Goal: Communication & Community: Answer question/provide support

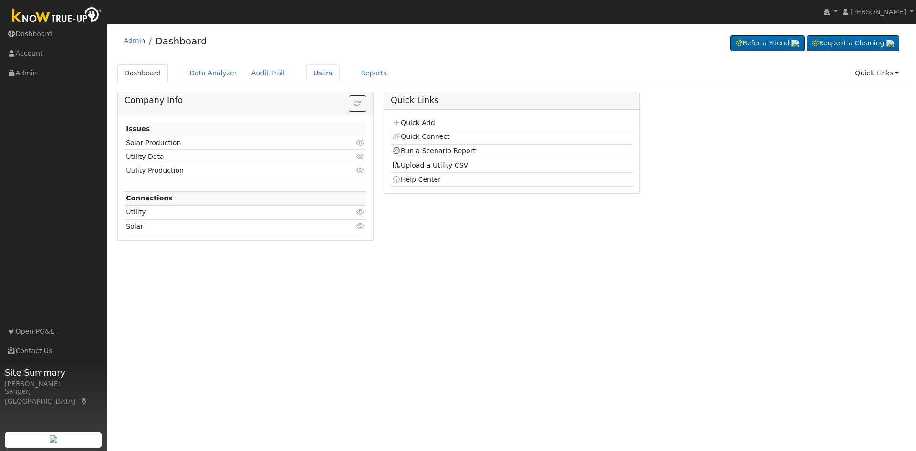
click at [309, 74] on link "Users" at bounding box center [322, 73] width 33 height 18
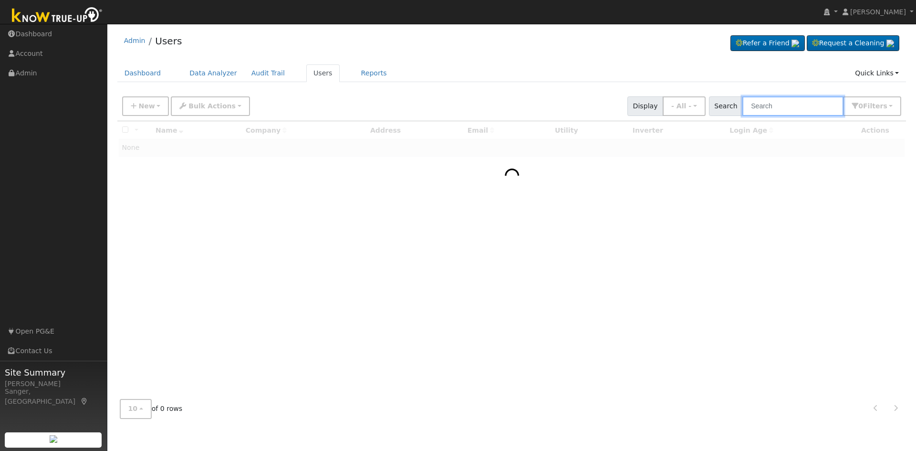
click at [758, 110] on input "text" at bounding box center [792, 106] width 101 height 20
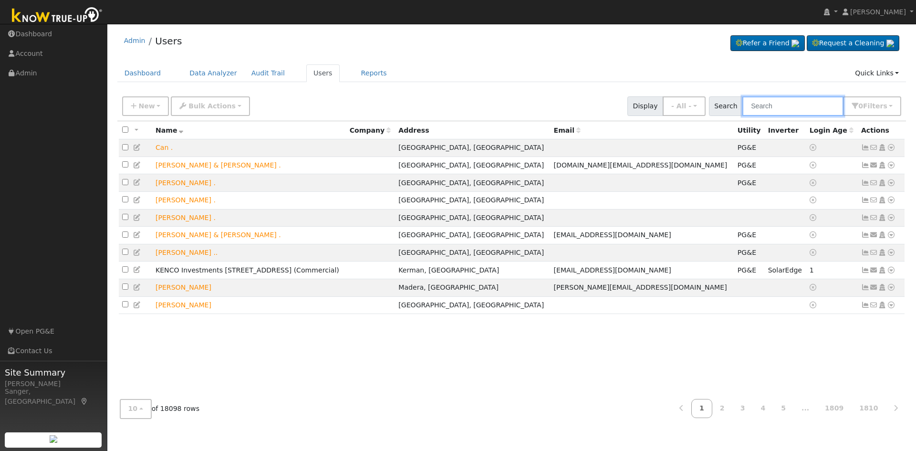
paste input "Pederson"
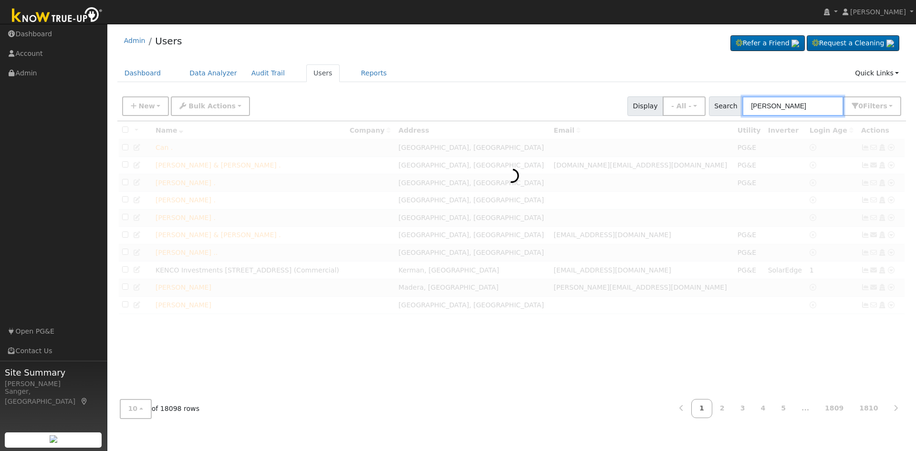
type input "Pederson"
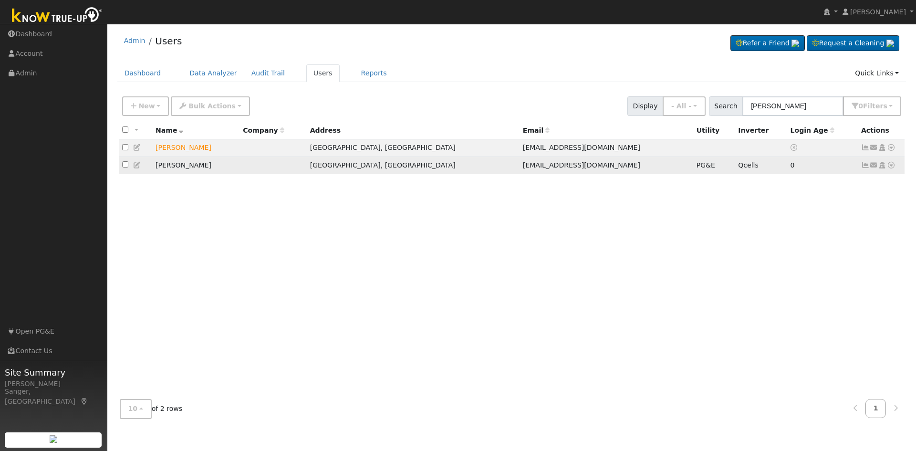
click at [865, 164] on icon at bounding box center [865, 165] width 9 height 7
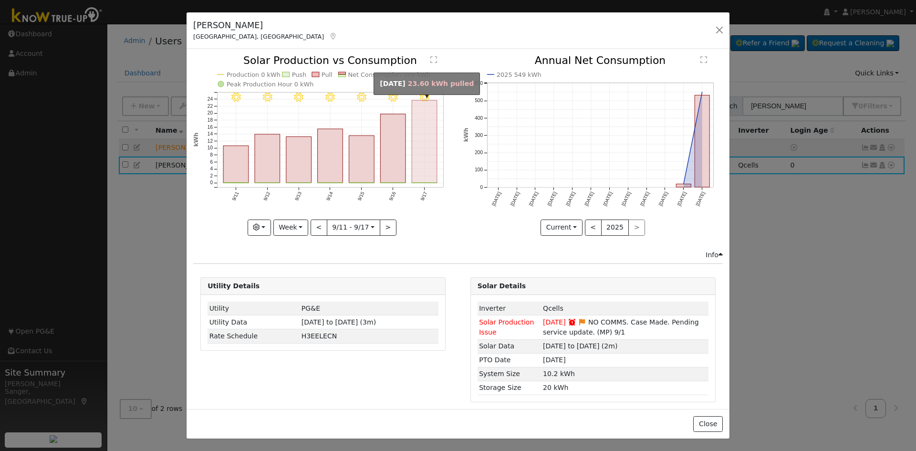
click at [429, 158] on rect "onclick=""" at bounding box center [424, 142] width 25 height 83
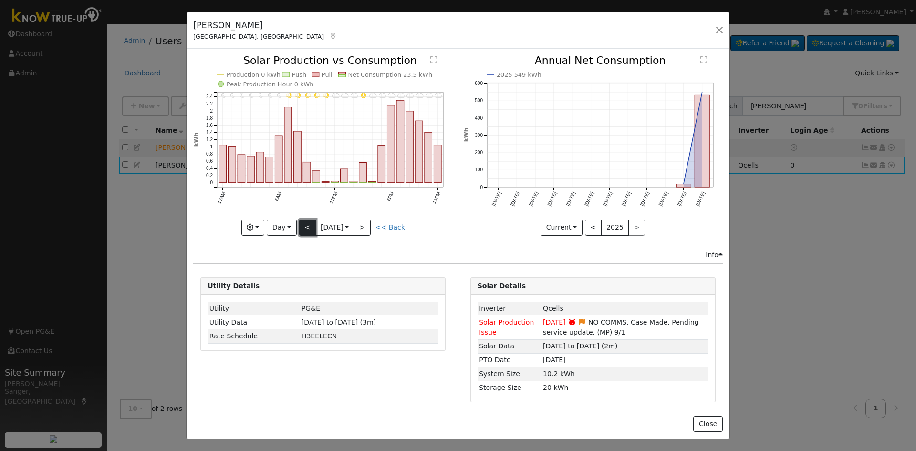
click at [300, 227] on button "<" at bounding box center [307, 227] width 17 height 16
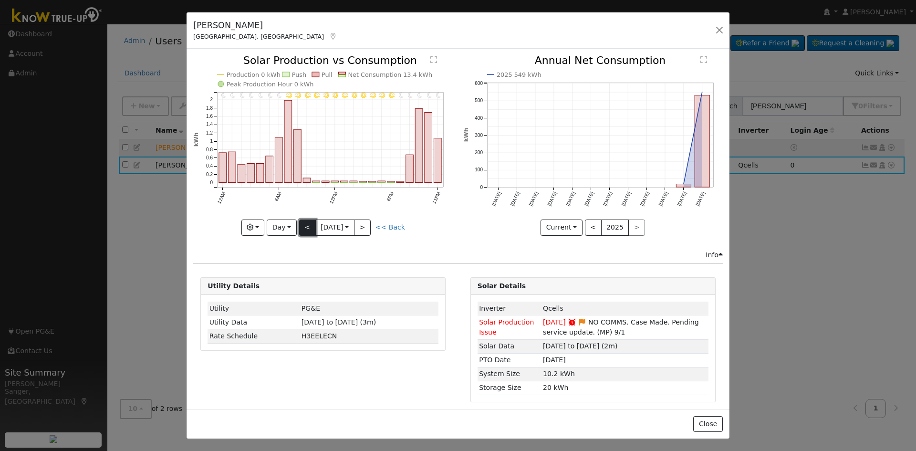
click at [300, 227] on button "<" at bounding box center [307, 227] width 17 height 16
type input "2025-09-12"
click at [720, 31] on button "button" at bounding box center [719, 29] width 13 height 13
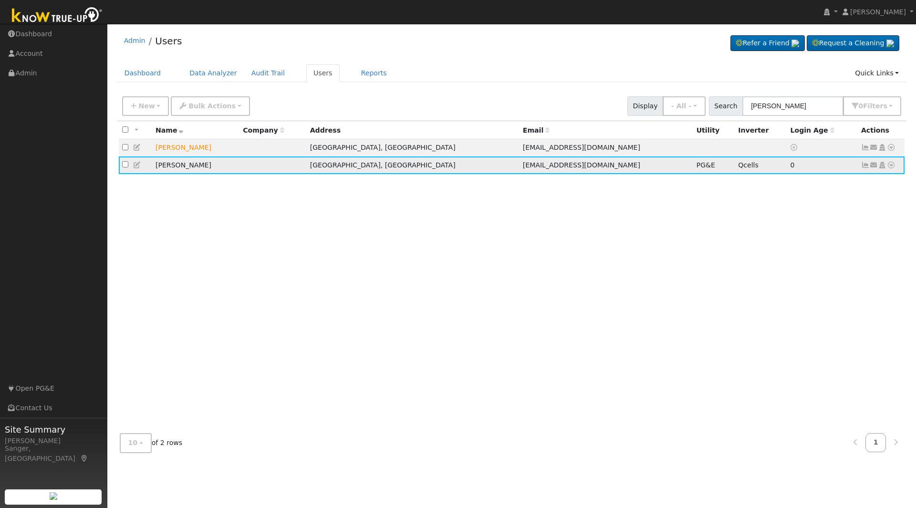
click at [890, 167] on icon at bounding box center [891, 165] width 9 height 7
click at [876, 178] on link "Data Analyzer" at bounding box center [859, 181] width 69 height 13
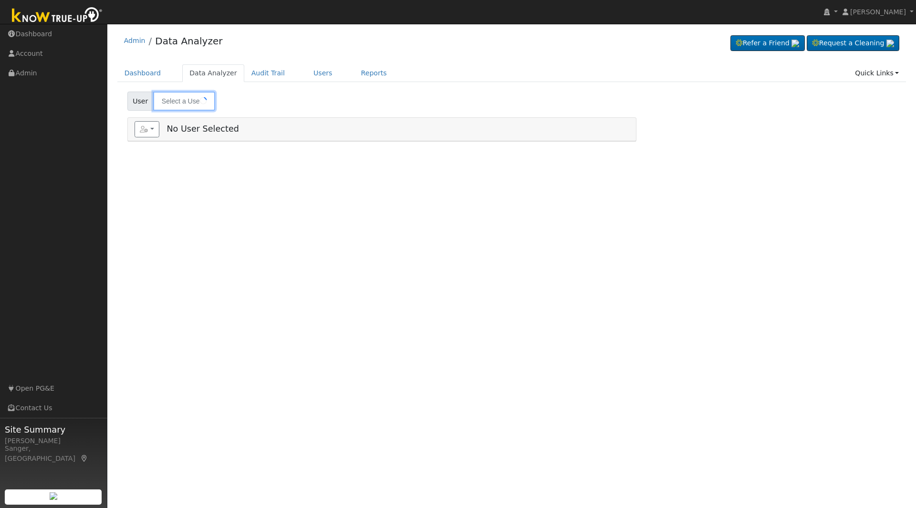
type input "[PERSON_NAME]"
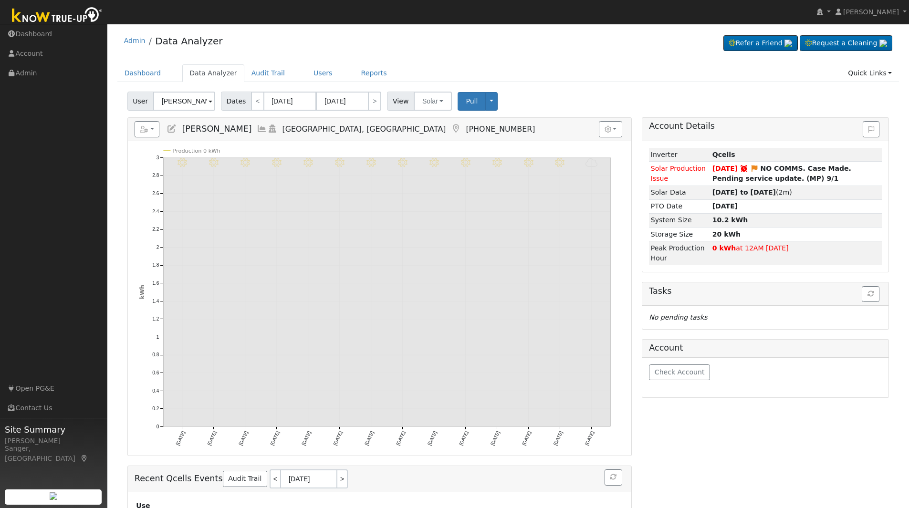
click at [257, 129] on icon at bounding box center [262, 129] width 10 height 9
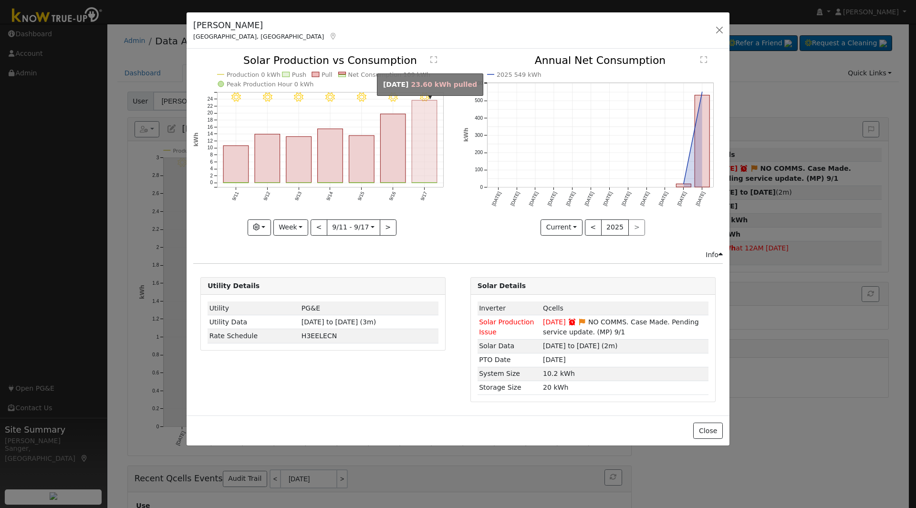
click at [416, 176] on rect "onclick=""" at bounding box center [424, 142] width 25 height 83
type input "2025-09-17"
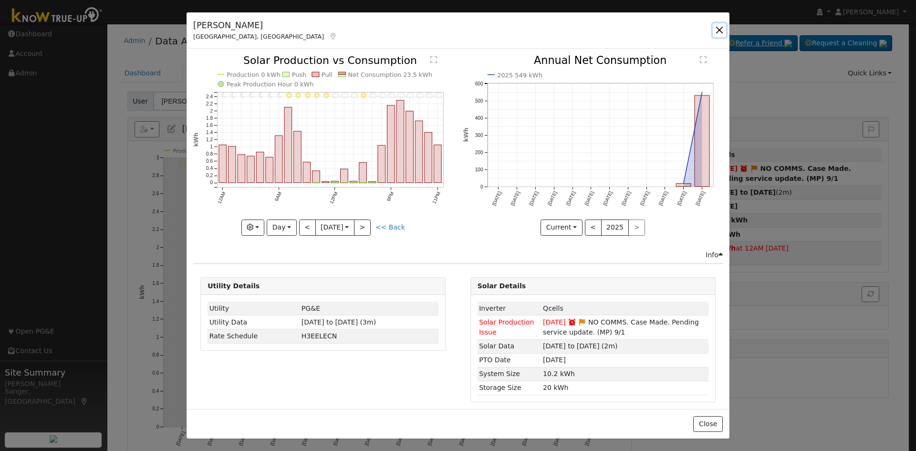
drag, startPoint x: 717, startPoint y: 30, endPoint x: 721, endPoint y: 37, distance: 7.9
click at [717, 30] on button "button" at bounding box center [719, 29] width 13 height 13
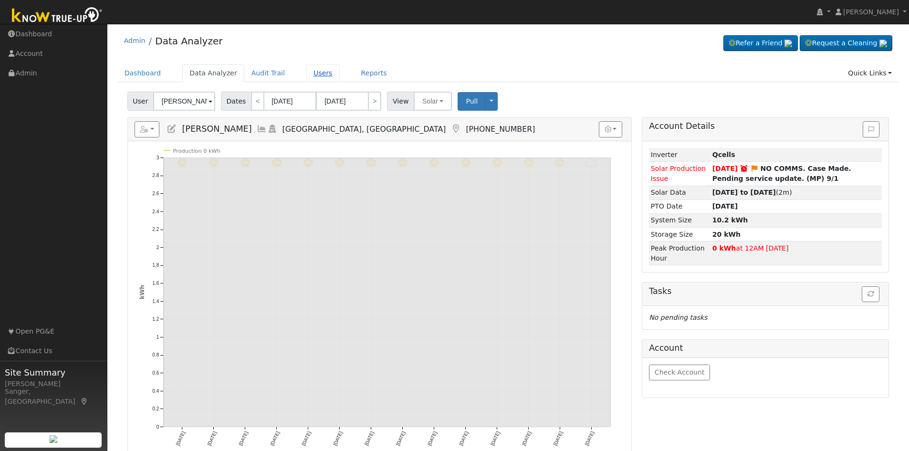
click at [307, 72] on link "Users" at bounding box center [322, 73] width 33 height 18
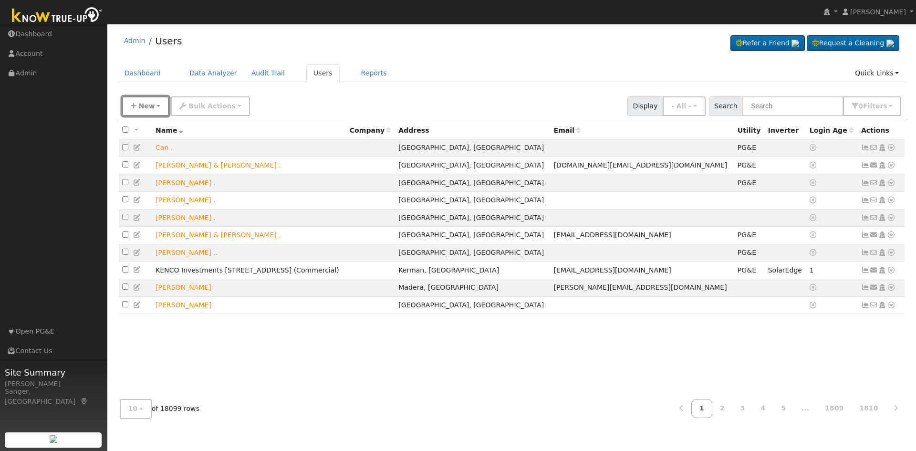
click at [141, 104] on span "New" at bounding box center [146, 106] width 16 height 8
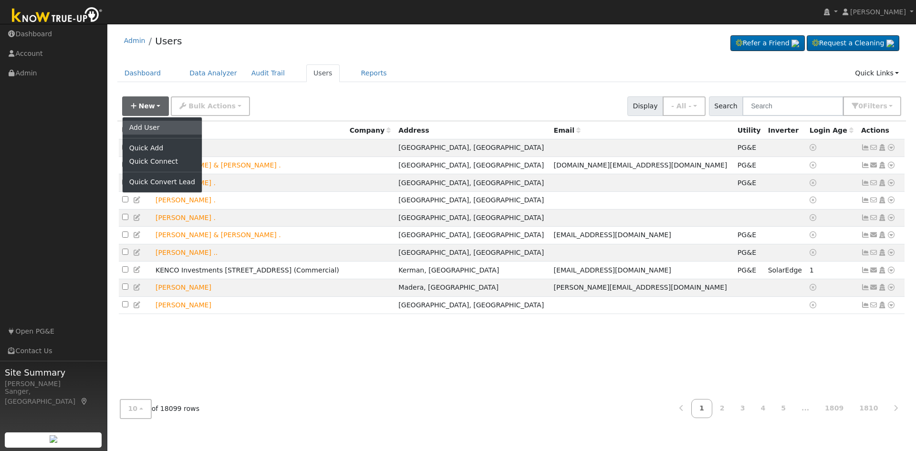
click at [157, 130] on link "Add User" at bounding box center [162, 127] width 79 height 13
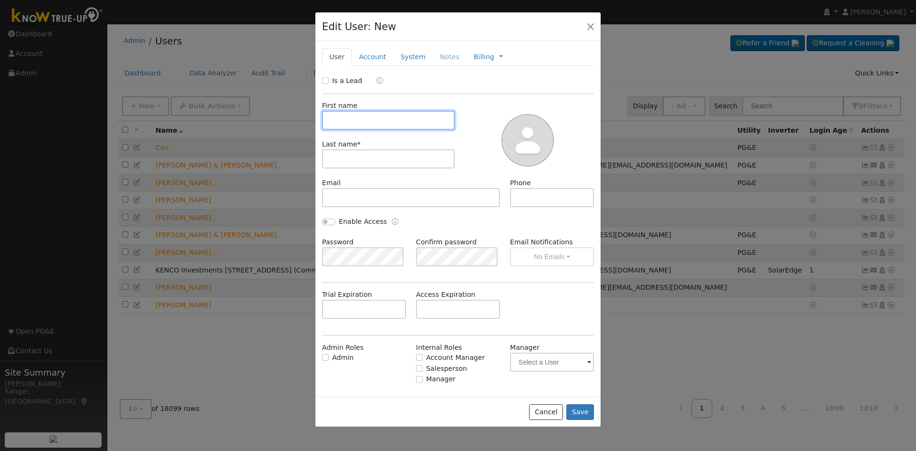
click at [336, 119] on input "text" at bounding box center [388, 120] width 133 height 19
paste input "Patrick LaMattina"
type input "Patrick LaMattina"
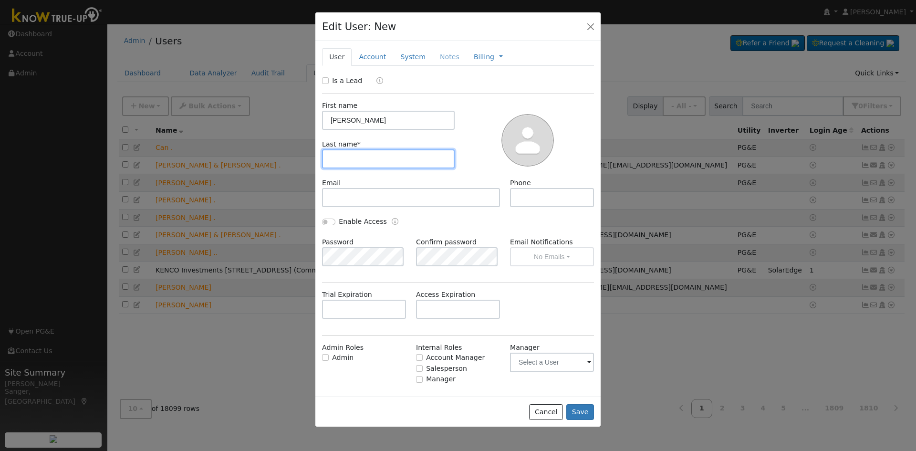
click at [347, 155] on input "text" at bounding box center [388, 158] width 133 height 19
paste input "Patrick LaMattina"
type input "Patrick LaMattina"
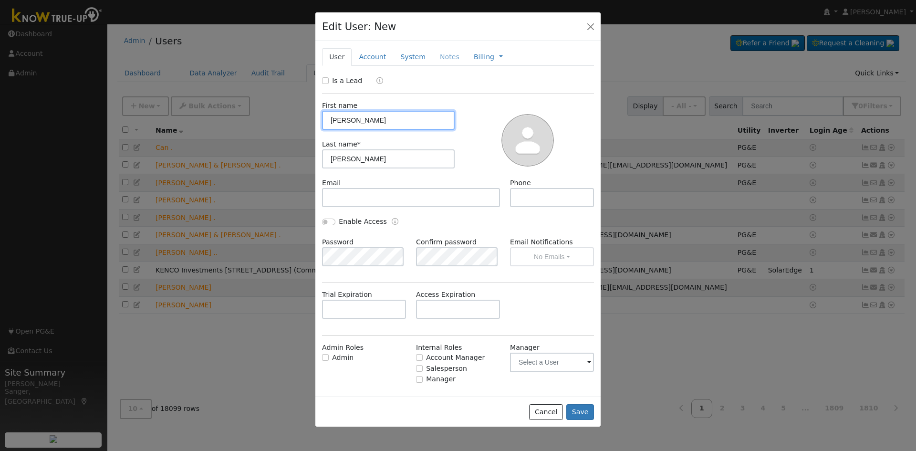
drag, startPoint x: 351, startPoint y: 119, endPoint x: 421, endPoint y: 119, distance: 69.7
click at [421, 119] on input "Patrick LaMattina" at bounding box center [388, 120] width 133 height 19
type input "Patrick"
drag, startPoint x: 352, startPoint y: 158, endPoint x: 314, endPoint y: 157, distance: 37.7
click at [314, 157] on div "Edit User: New Select an Ac... New Account Nickname Cancel Create Are you sure …" at bounding box center [458, 225] width 916 height 451
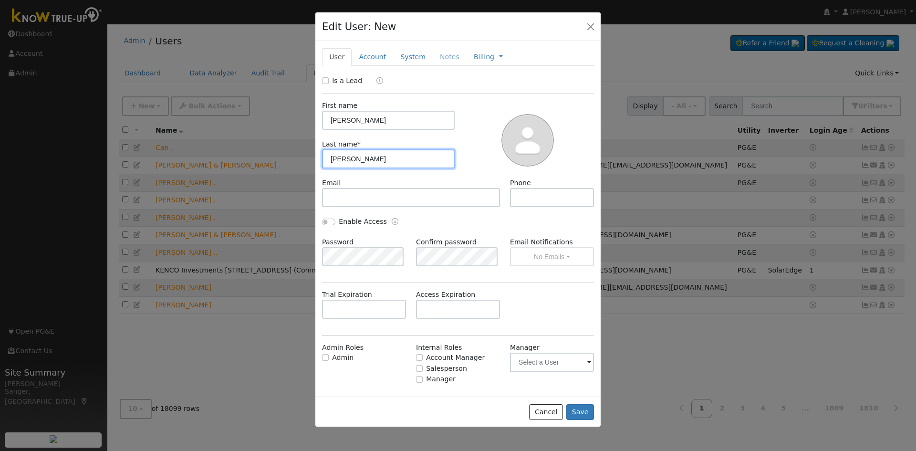
type input "LaMattina"
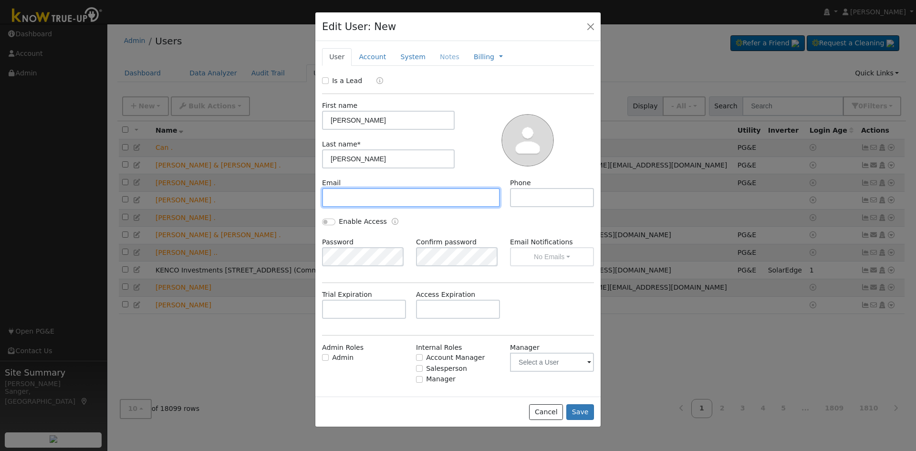
click at [350, 194] on input "text" at bounding box center [411, 197] width 178 height 19
paste input "plamattina@comcast.net"
type input "plamattina@comcast.net"
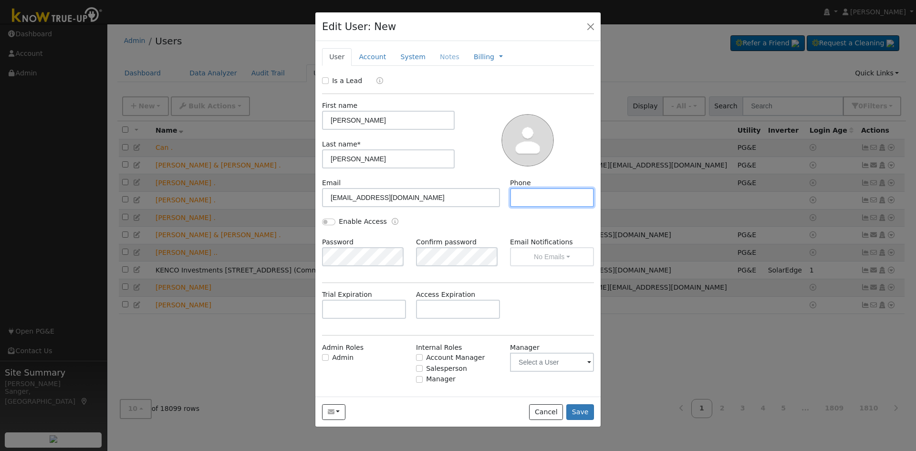
click at [520, 200] on input "text" at bounding box center [552, 197] width 84 height 19
paste input "559-269-2683"
type input "559-269-2683"
click at [324, 79] on input "Is a Lead" at bounding box center [325, 80] width 7 height 7
checkbox input "true"
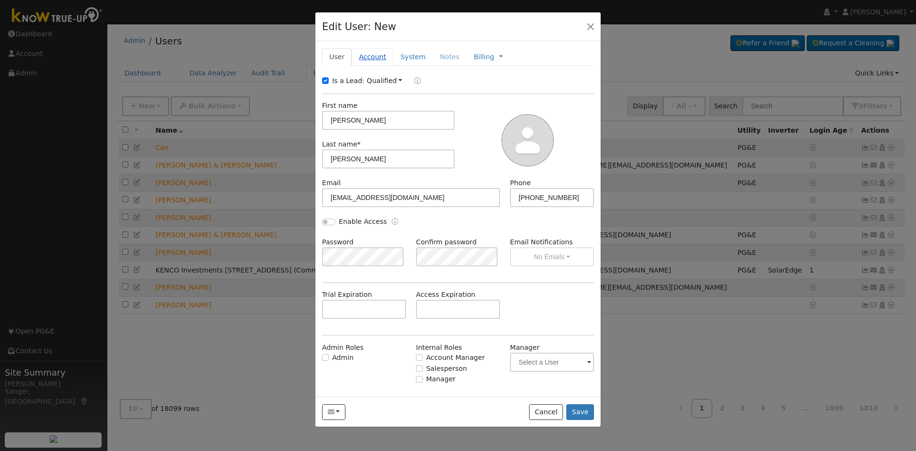
click at [371, 57] on link "Account" at bounding box center [373, 57] width 42 height 18
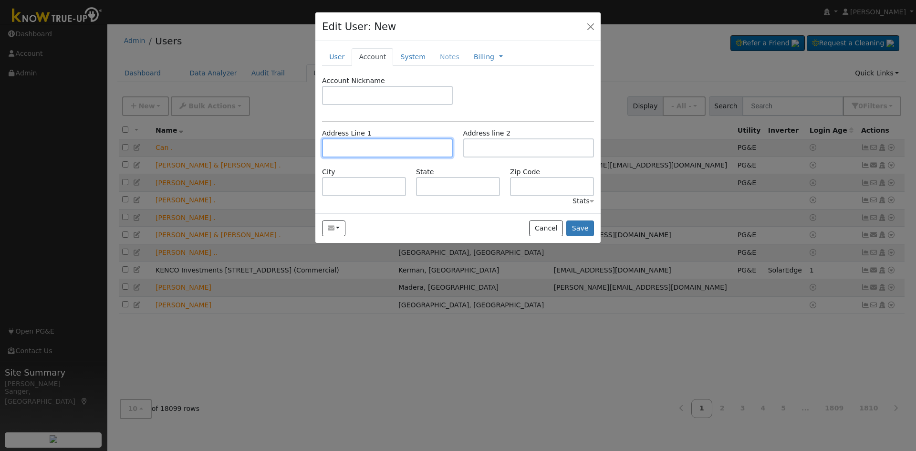
click at [353, 147] on input "text" at bounding box center [387, 147] width 131 height 19
paste input "3234 Robinwood Avenue"
type input "3234 Robinwood Avenue"
type input "Clovis"
type input "CA"
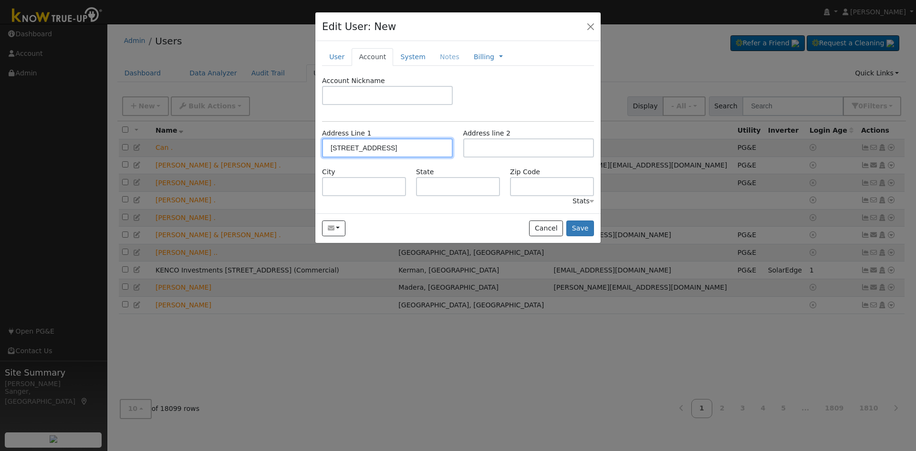
type input "93619"
click at [584, 227] on button "Save" at bounding box center [580, 228] width 28 height 16
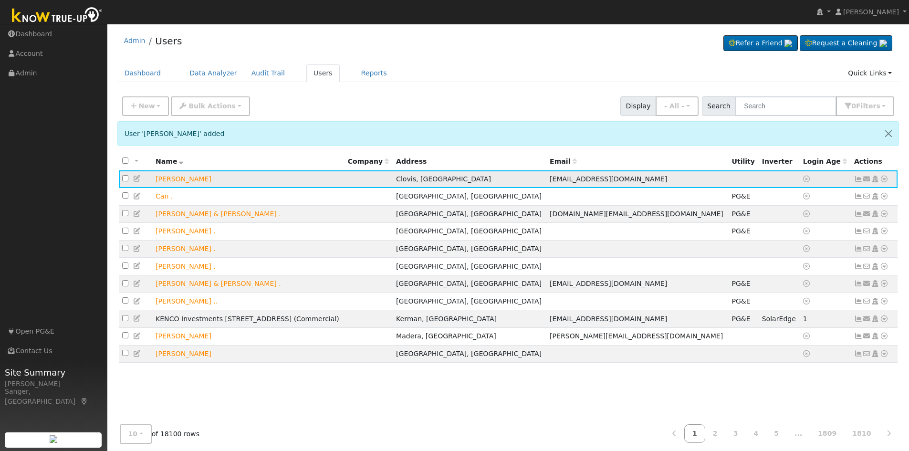
click at [866, 182] on icon at bounding box center [867, 179] width 9 height 7
click at [840, 194] on link "Send Email..." at bounding box center [837, 195] width 66 height 13
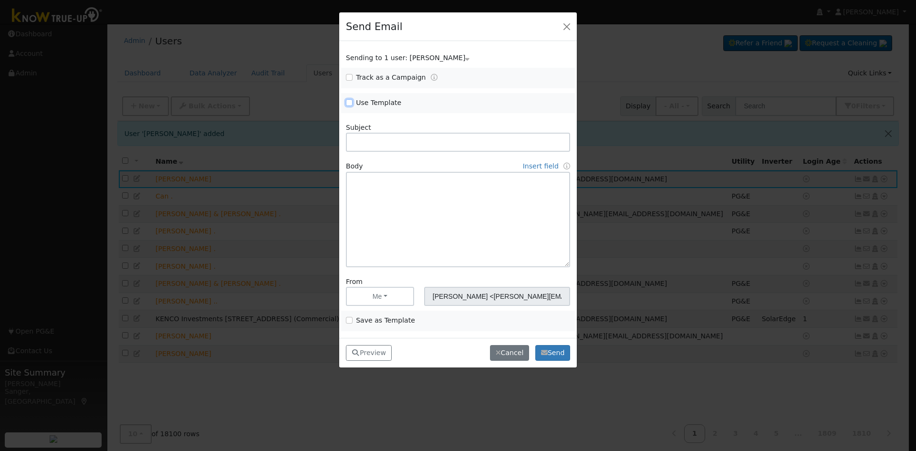
click at [349, 103] on input "Use Template" at bounding box center [349, 102] width 7 height 7
checkbox input "true"
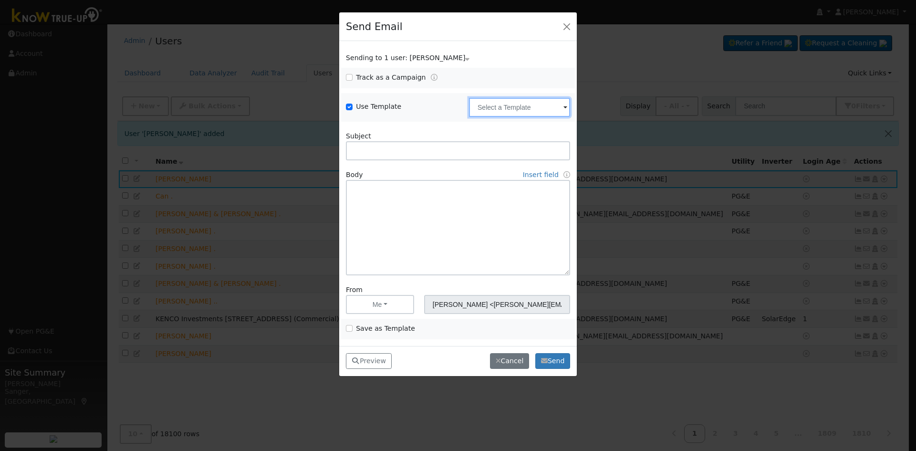
click at [495, 109] on input "text" at bounding box center [519, 107] width 101 height 19
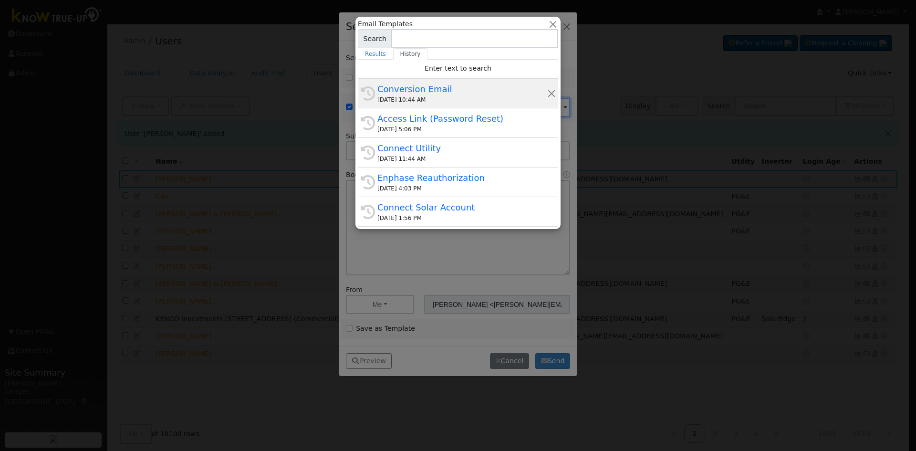
click at [434, 96] on div "09/18/2025 10:44 AM" at bounding box center [462, 99] width 170 height 9
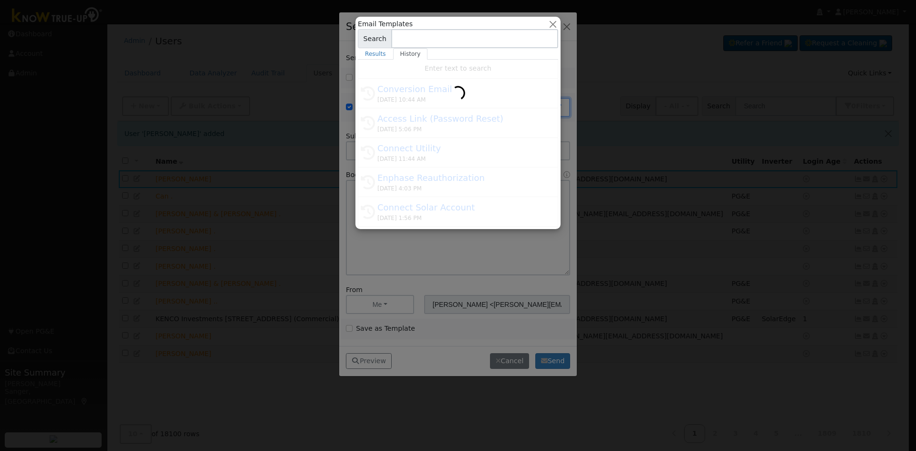
type input "Conversion Email"
type input "Connect Your Utility Account"
type textarea "Dear {user_fname}, The first step is to connect your electric utility account. …"
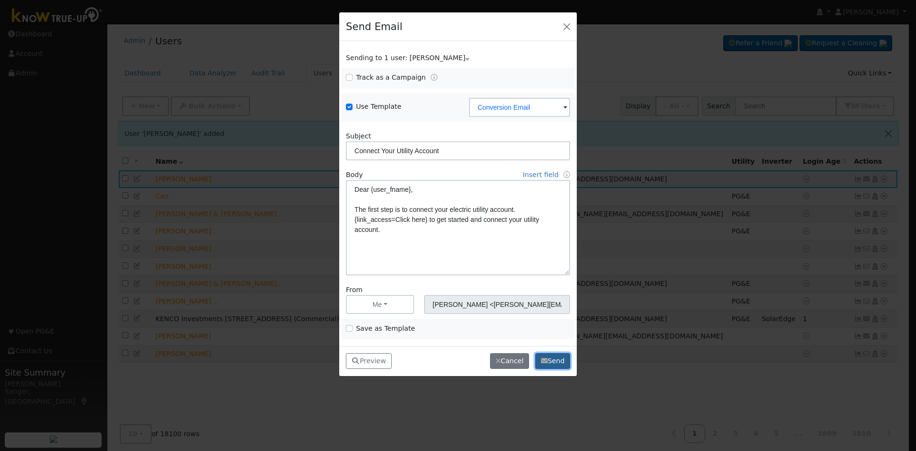
click at [548, 364] on button "Send" at bounding box center [552, 361] width 35 height 16
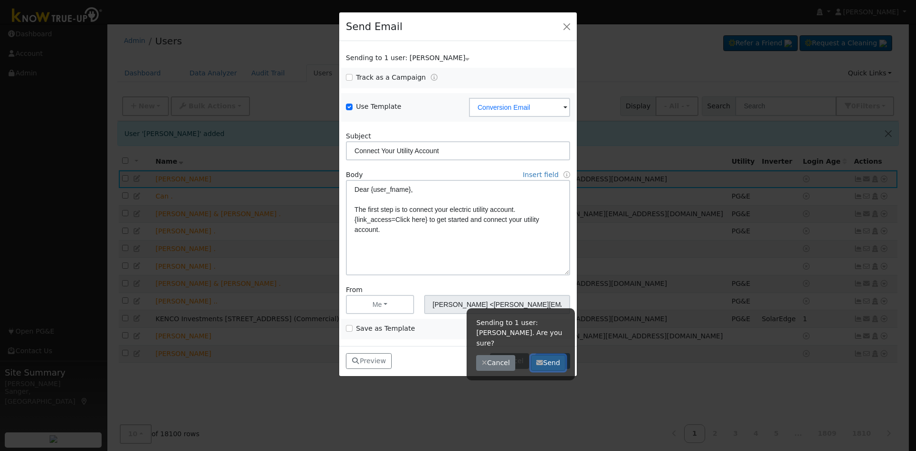
click at [551, 355] on button "Send" at bounding box center [548, 363] width 35 height 16
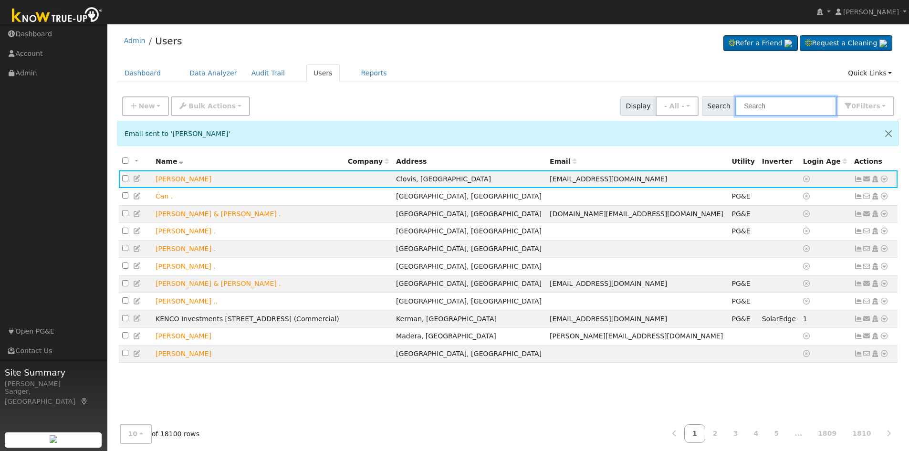
click at [785, 104] on input "text" at bounding box center [785, 106] width 101 height 20
paste input "Siva Jasti"
type input "Siva Jasti"
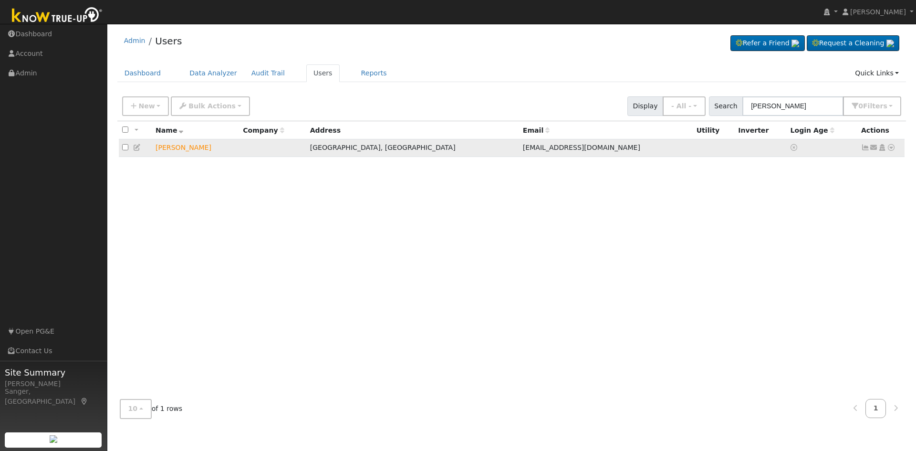
click at [876, 148] on icon at bounding box center [874, 147] width 9 height 7
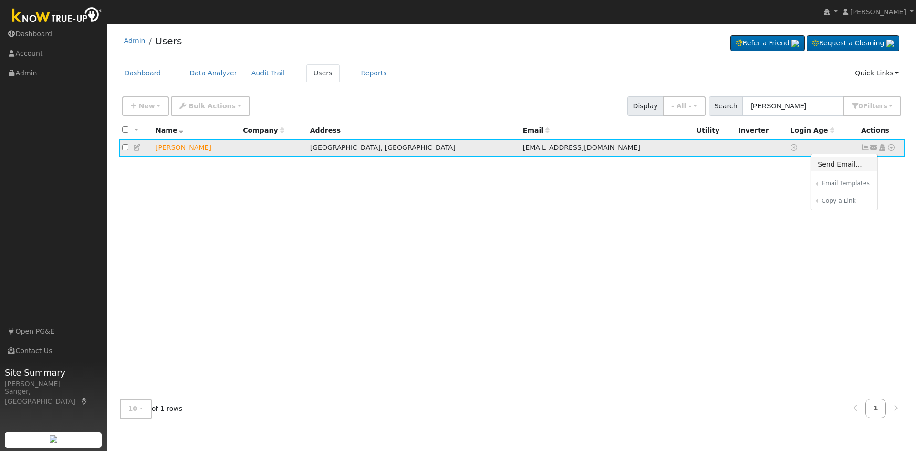
click at [854, 167] on link "Send Email..." at bounding box center [844, 163] width 66 height 13
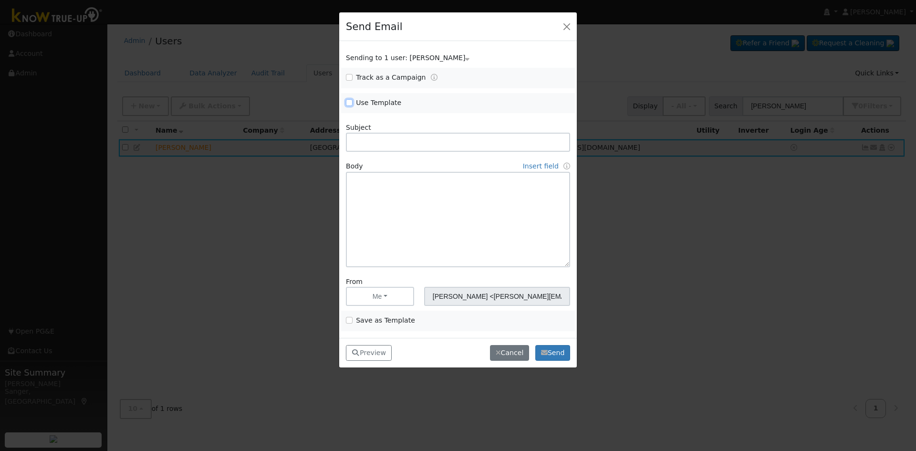
click at [349, 101] on input "Use Template" at bounding box center [349, 102] width 7 height 7
checkbox input "true"
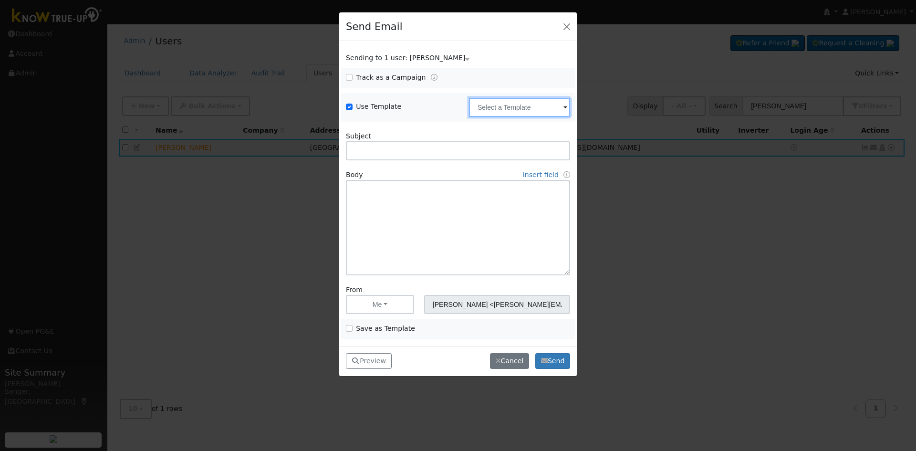
click at [505, 106] on input "text" at bounding box center [519, 107] width 101 height 19
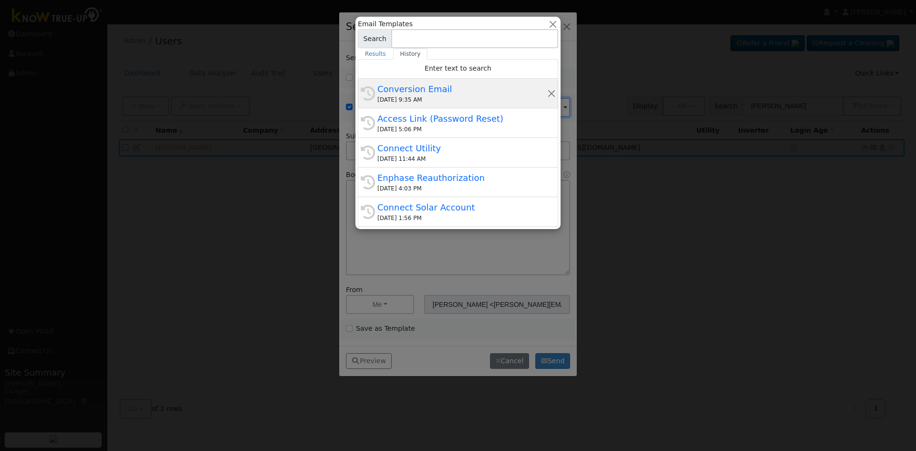
click at [443, 92] on div "Conversion Email" at bounding box center [462, 89] width 170 height 13
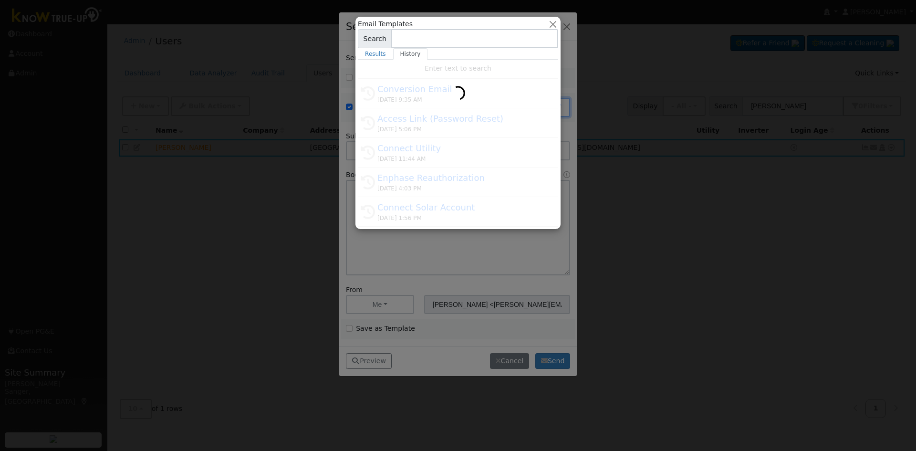
type input "Conversion Email"
type input "Connect Your Utility Account"
type textarea "Dear {user_fname}, The first step is to connect your electric utility account. …"
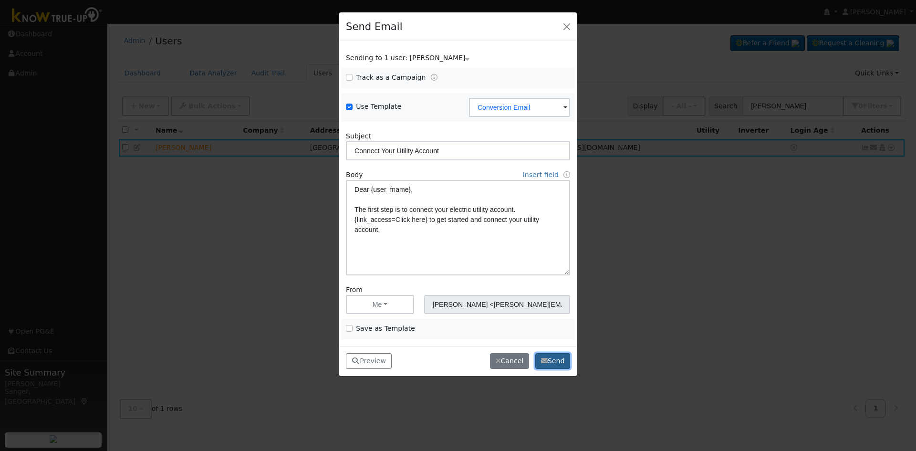
click at [550, 362] on button "Send" at bounding box center [552, 361] width 35 height 16
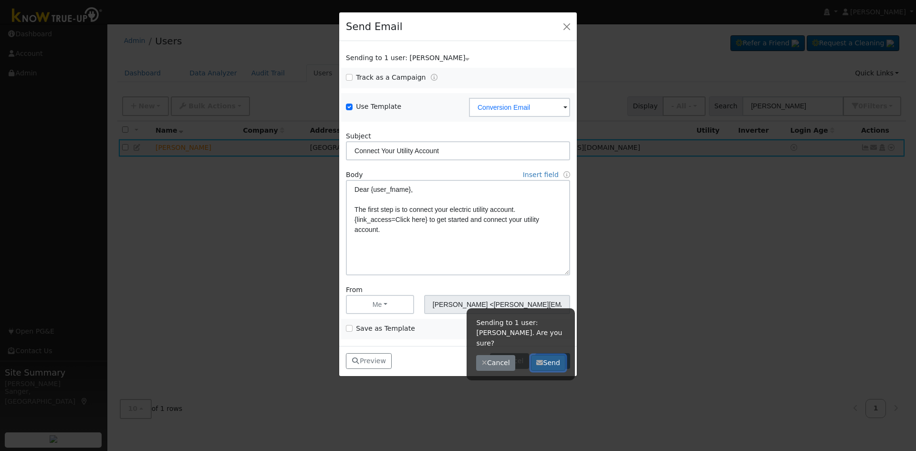
click at [551, 355] on button "Send" at bounding box center [548, 363] width 35 height 16
